Goal: Transaction & Acquisition: Purchase product/service

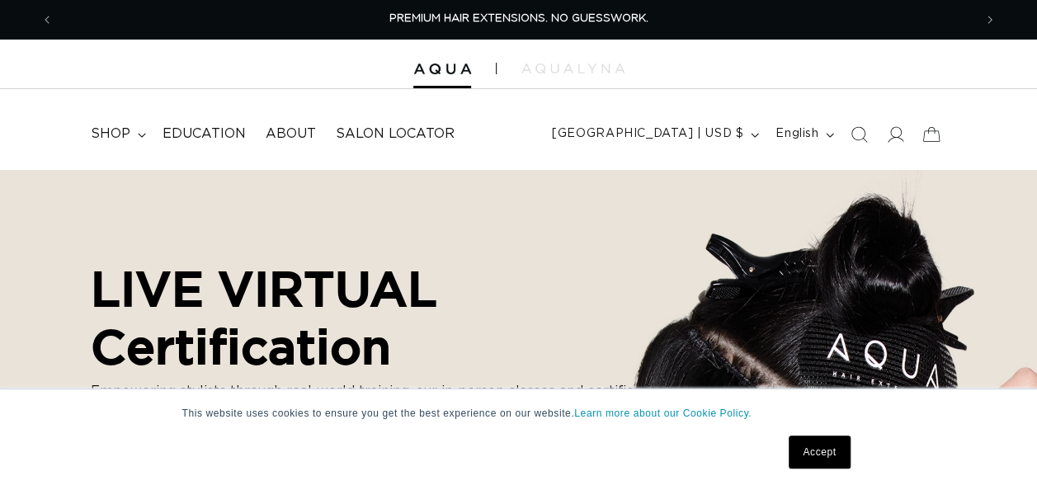
click at [441, 430] on div "This website uses cookies to ensure you get the best experience on our website.…" at bounding box center [518, 440] width 825 height 101
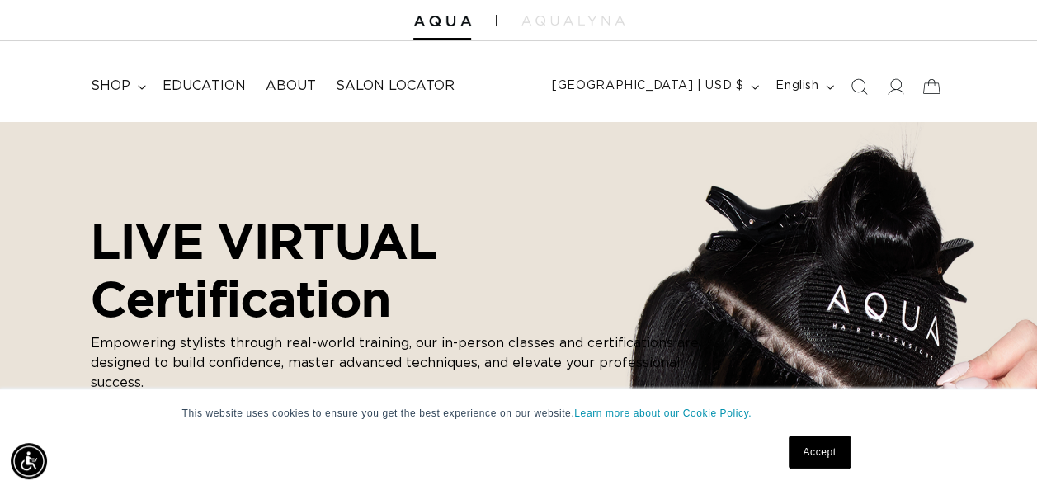
scroll to position [59, 0]
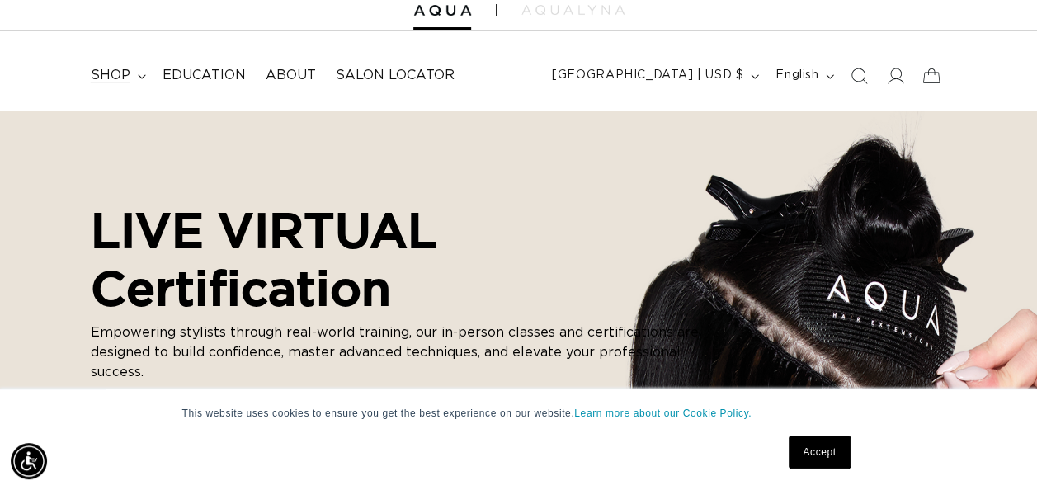
click at [114, 80] on span "shop" at bounding box center [111, 75] width 40 height 17
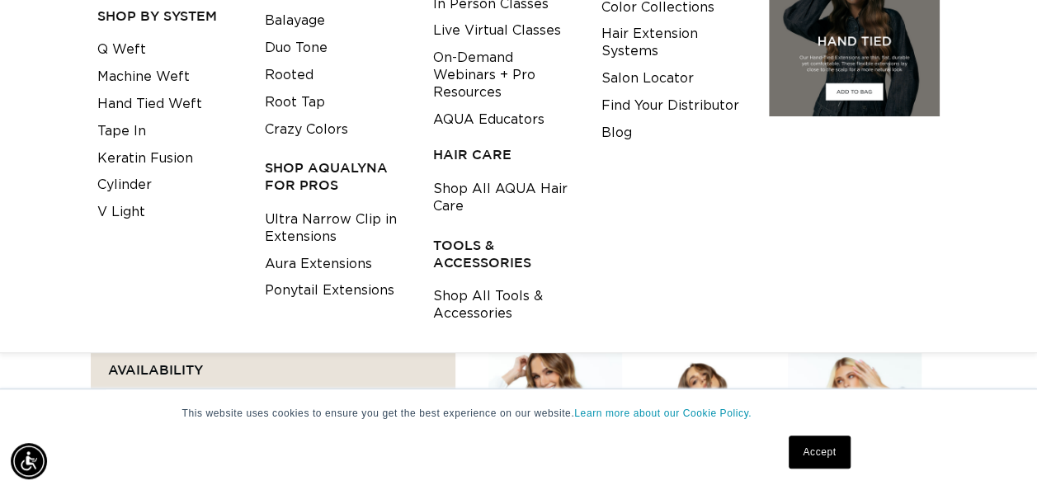
scroll to position [0, 1839]
click at [465, 253] on h3 "TOOLS & ACCESSORIES" at bounding box center [504, 254] width 143 height 35
click at [483, 298] on link "Shop All Tools & Accessories" at bounding box center [504, 305] width 143 height 45
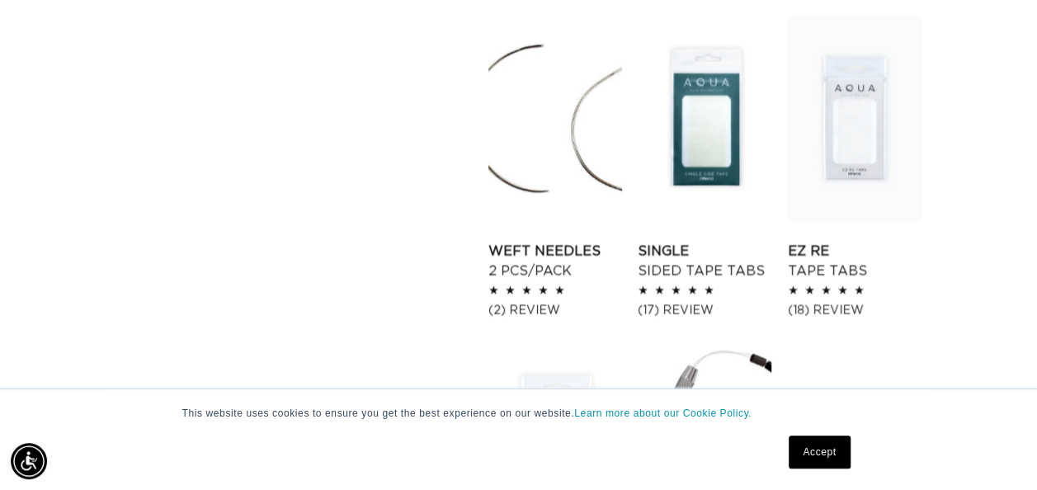
scroll to position [1602, 0]
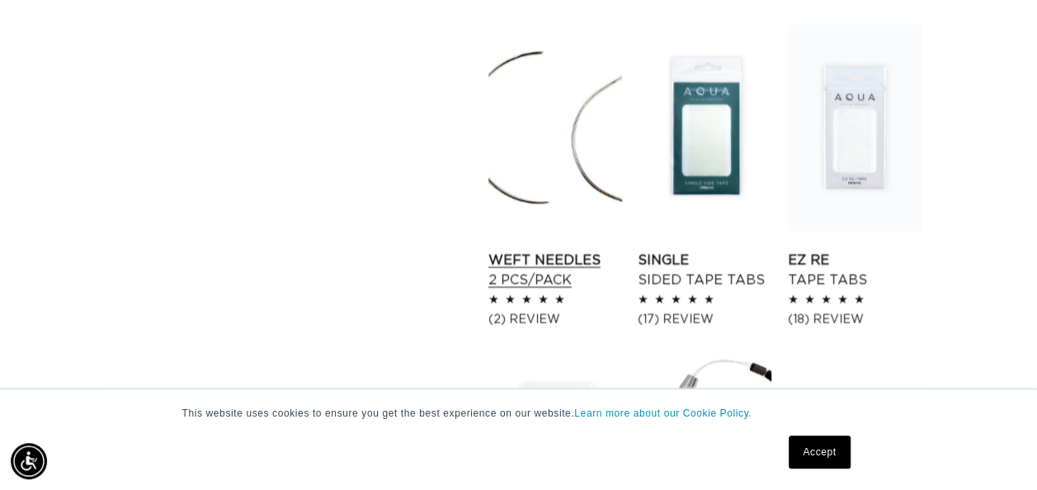
click at [533, 262] on link "Weft Needles 2 pcs/pack" at bounding box center [556, 271] width 134 height 40
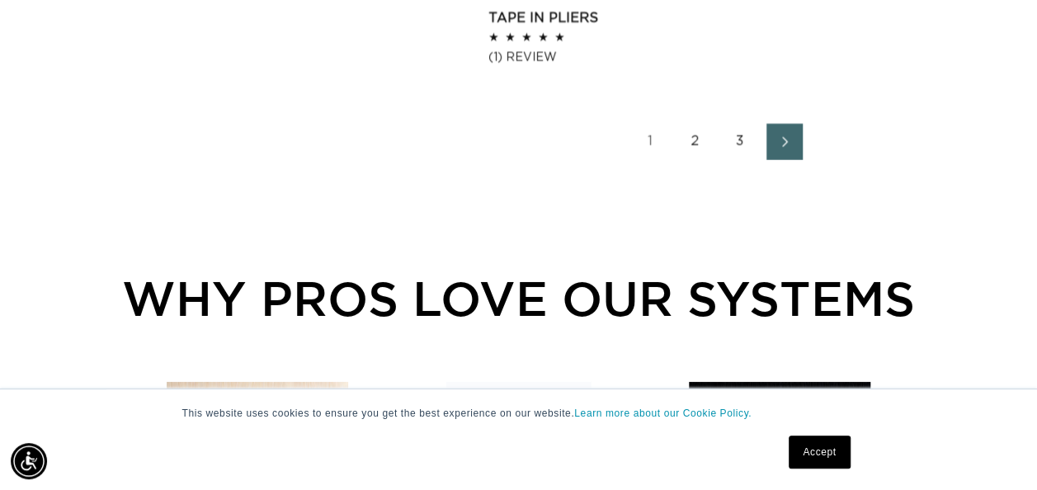
scroll to position [0, 919]
click at [696, 139] on link "2" at bounding box center [696, 142] width 36 height 36
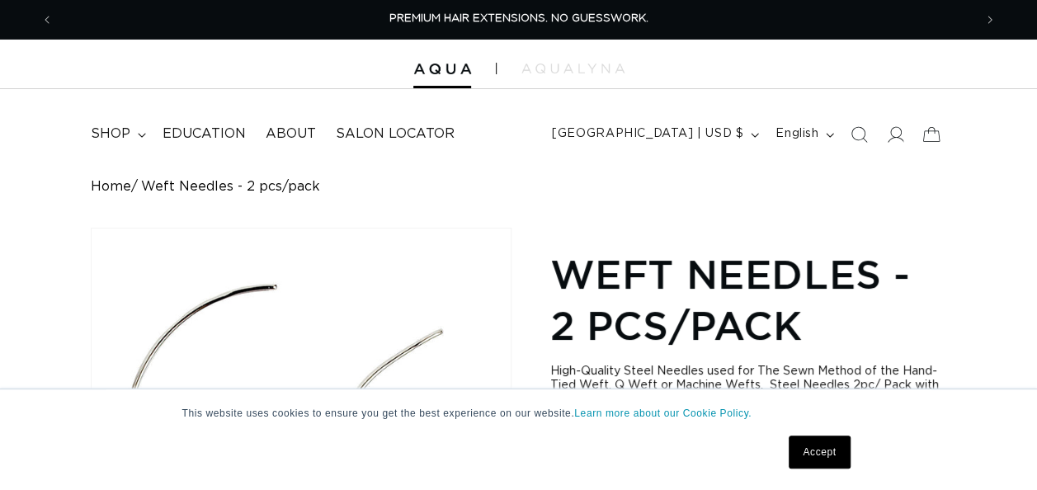
scroll to position [66, 0]
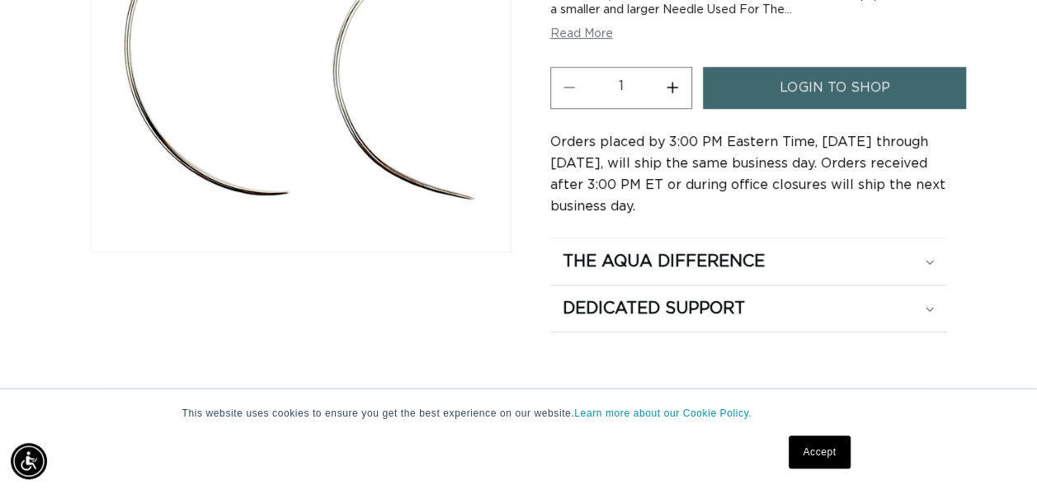
click at [1000, 325] on div "Home Weft Needles - 2 pcs/pack Skip to product information Open media 1 in moda…" at bounding box center [518, 61] width 1037 height 543
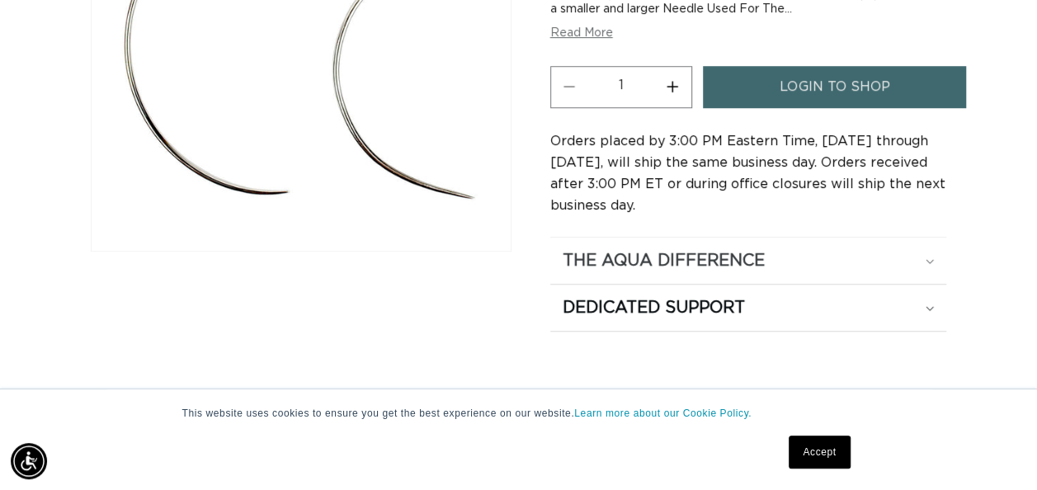
click at [848, 257] on div "The Aqua Difference" at bounding box center [749, 260] width 372 height 21
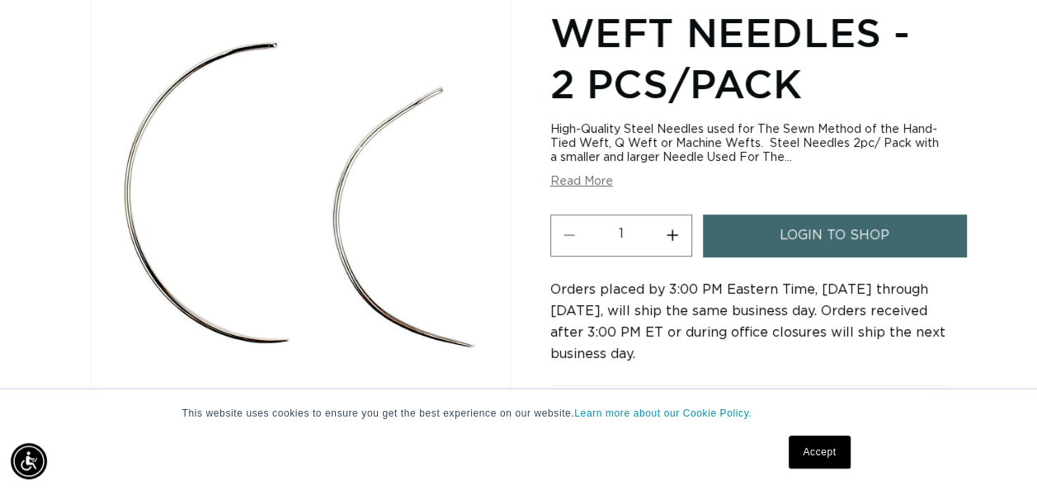
scroll to position [0, 0]
click at [569, 180] on button "Read More" at bounding box center [581, 182] width 63 height 14
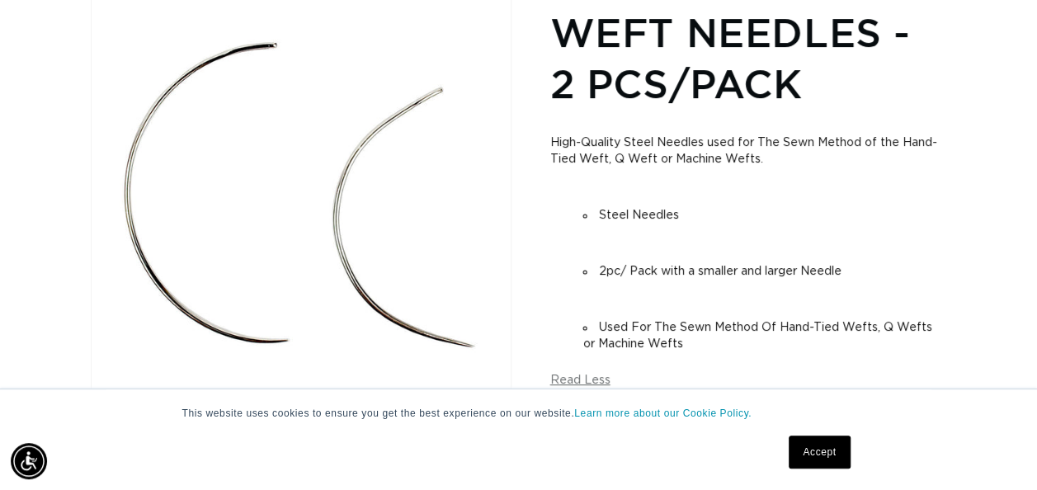
scroll to position [0, 919]
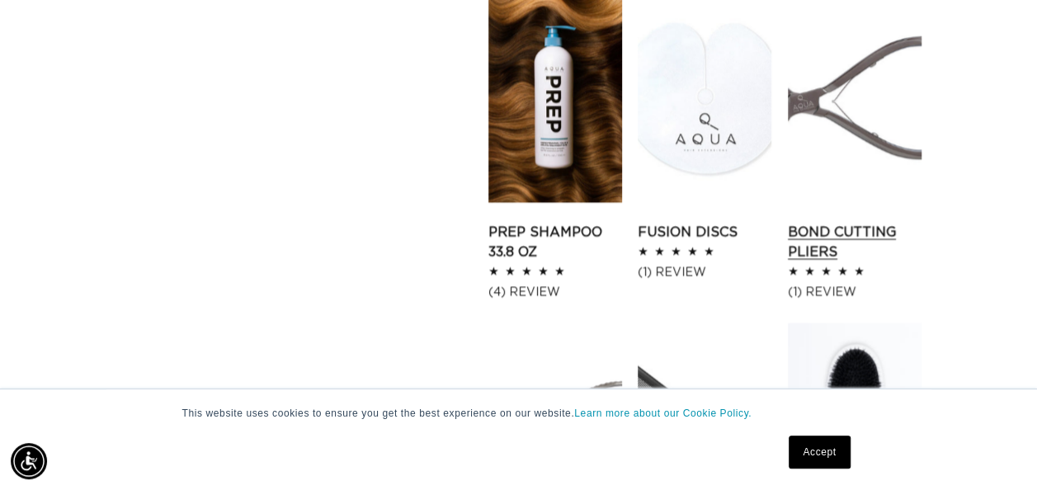
click at [857, 238] on link "Bond Cutting Pliers" at bounding box center [855, 243] width 134 height 40
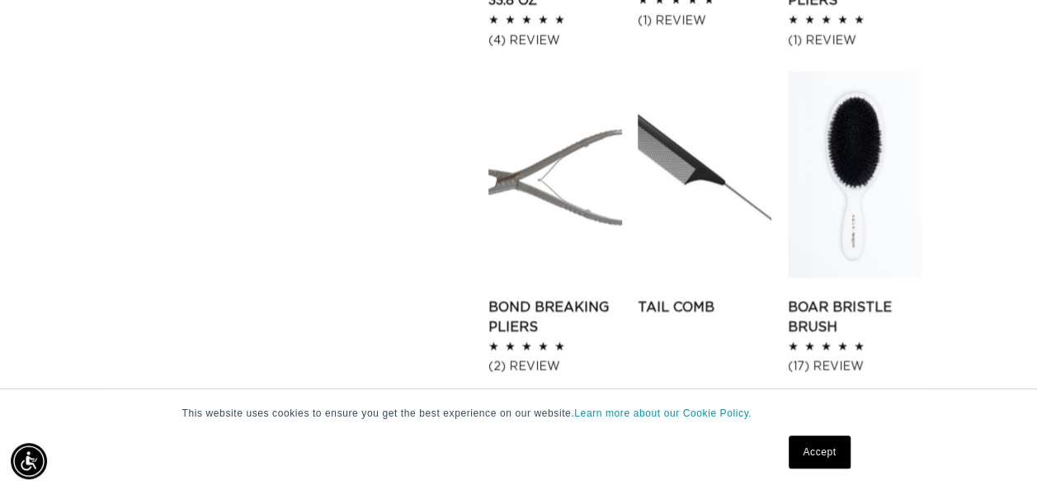
scroll to position [1931, 0]
click at [528, 297] on link "Bond Breaking Pliers" at bounding box center [556, 317] width 134 height 40
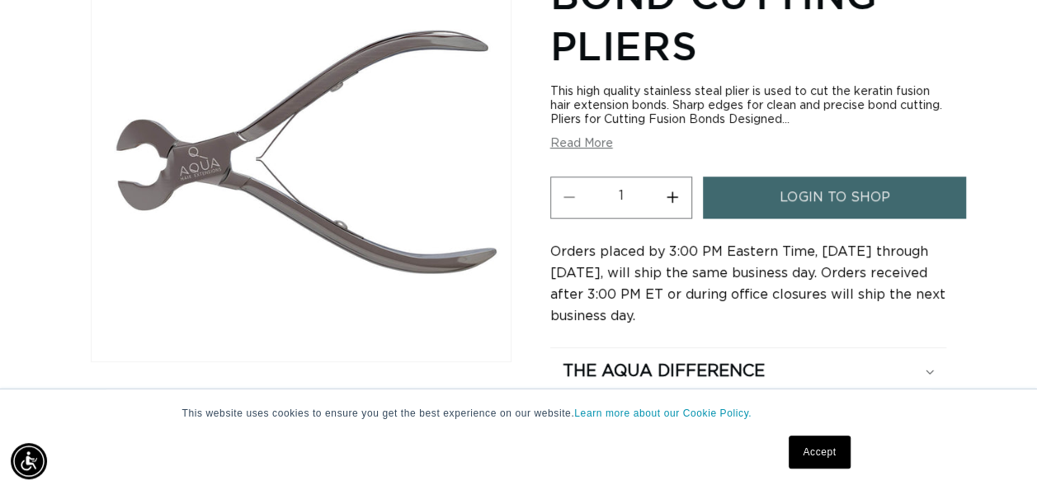
scroll to position [229, 0]
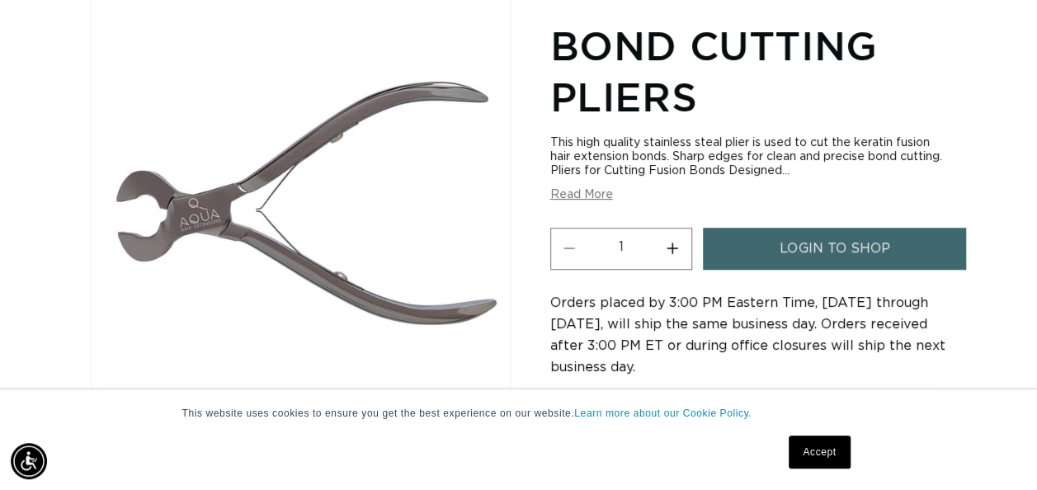
click at [49, 350] on div "Home Bond Cutting Pliers Skip to product information Open media 1 in modal 1 / …" at bounding box center [518, 221] width 1037 height 543
click at [8, 2] on div "Home Bond Cutting Pliers Skip to product information Open media 1 in modal 1 / …" at bounding box center [518, 221] width 1037 height 543
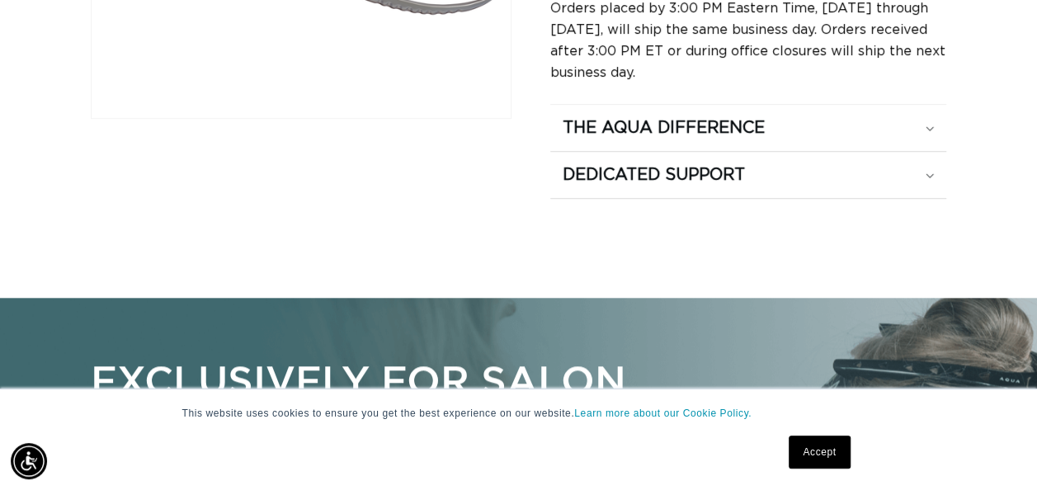
scroll to position [526, 0]
